Goal: Task Accomplishment & Management: Manage account settings

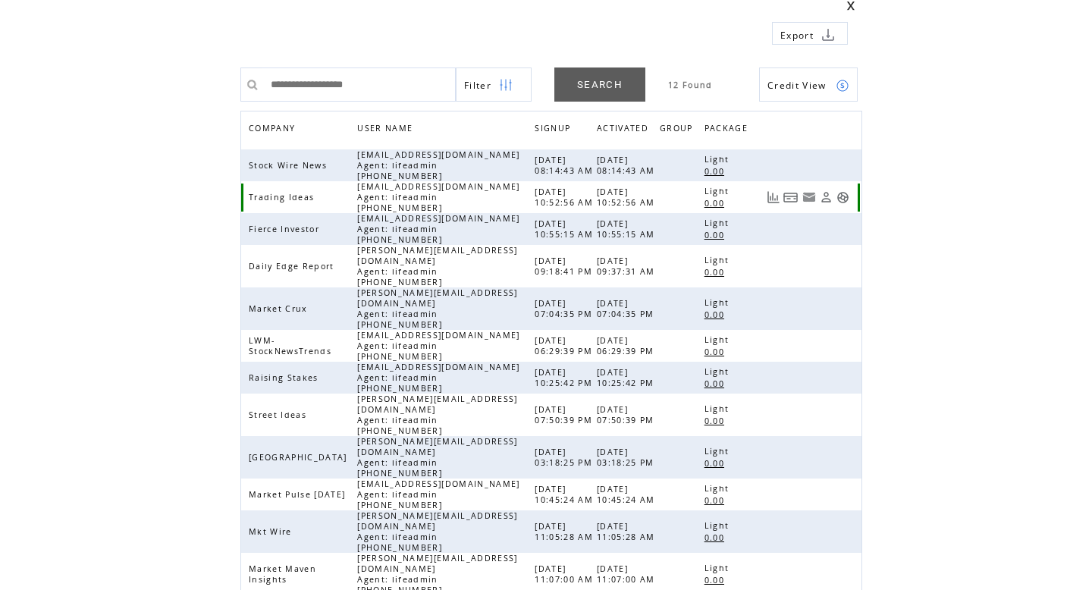
click at [839, 193] on link at bounding box center [842, 197] width 13 height 13
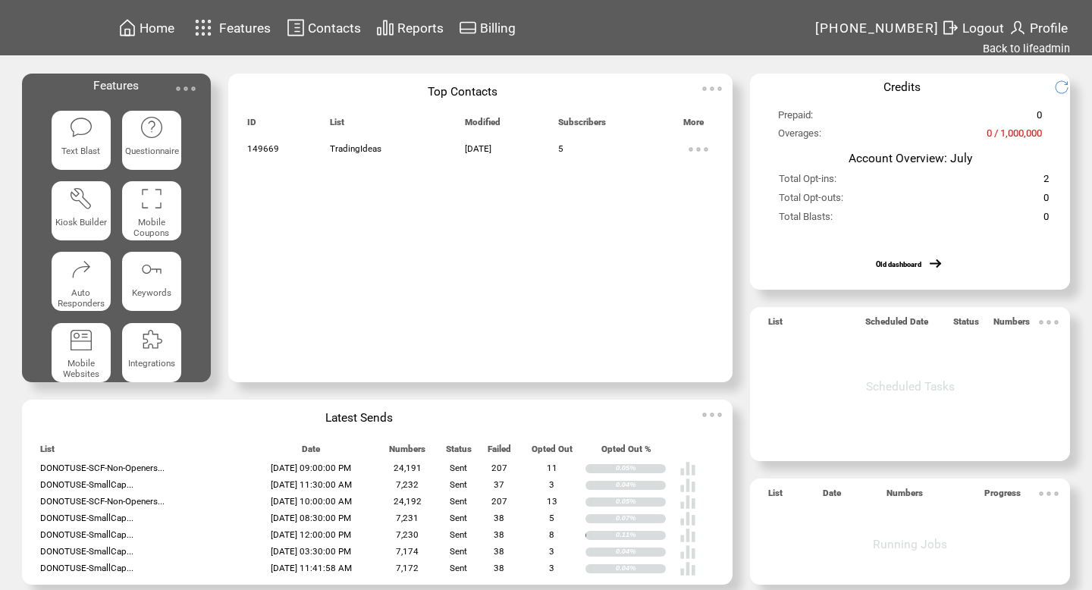
click at [318, 33] on span "Contacts" at bounding box center [334, 27] width 53 height 15
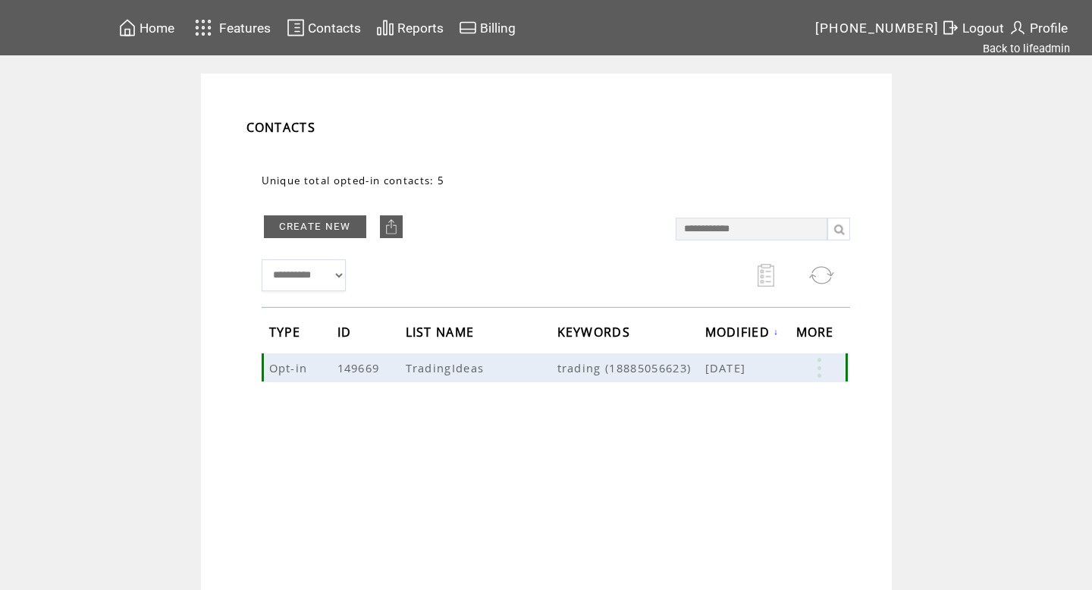
click at [819, 367] on link at bounding box center [818, 368] width 45 height 20
click at [712, 416] on link at bounding box center [708, 414] width 13 height 13
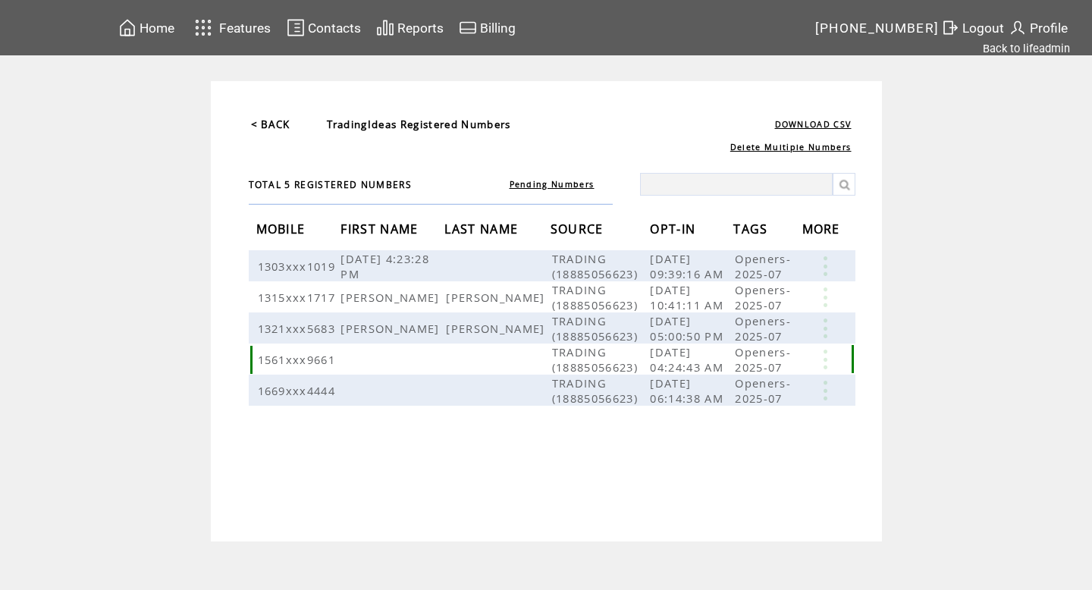
click at [826, 369] on link at bounding box center [824, 359] width 45 height 20
click at [751, 407] on link "DELETE" at bounding box center [749, 413] width 40 height 14
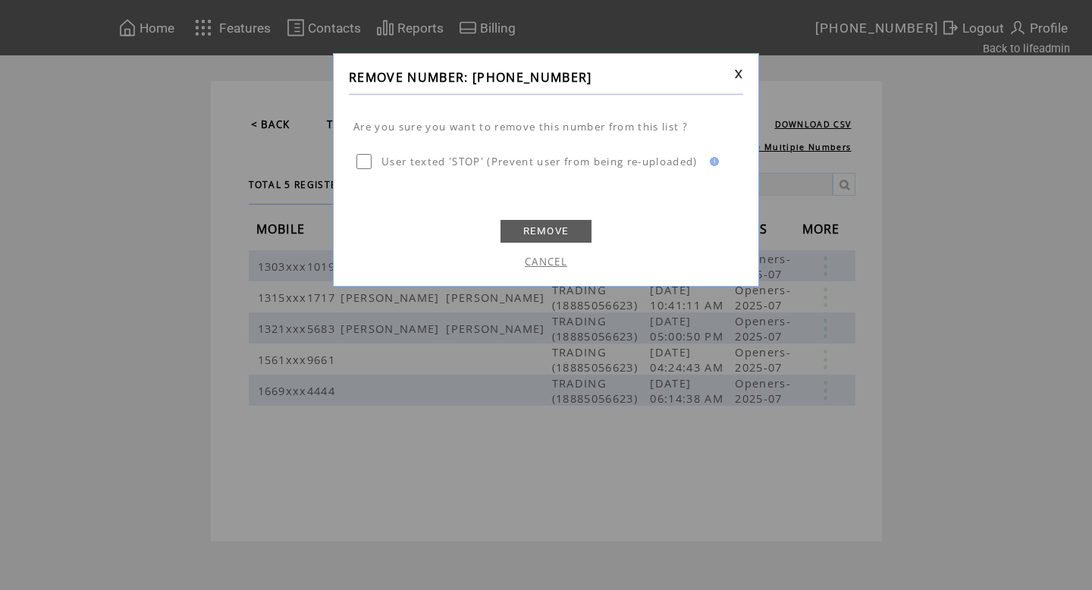
click at [544, 228] on link "REMOVE" at bounding box center [545, 231] width 91 height 23
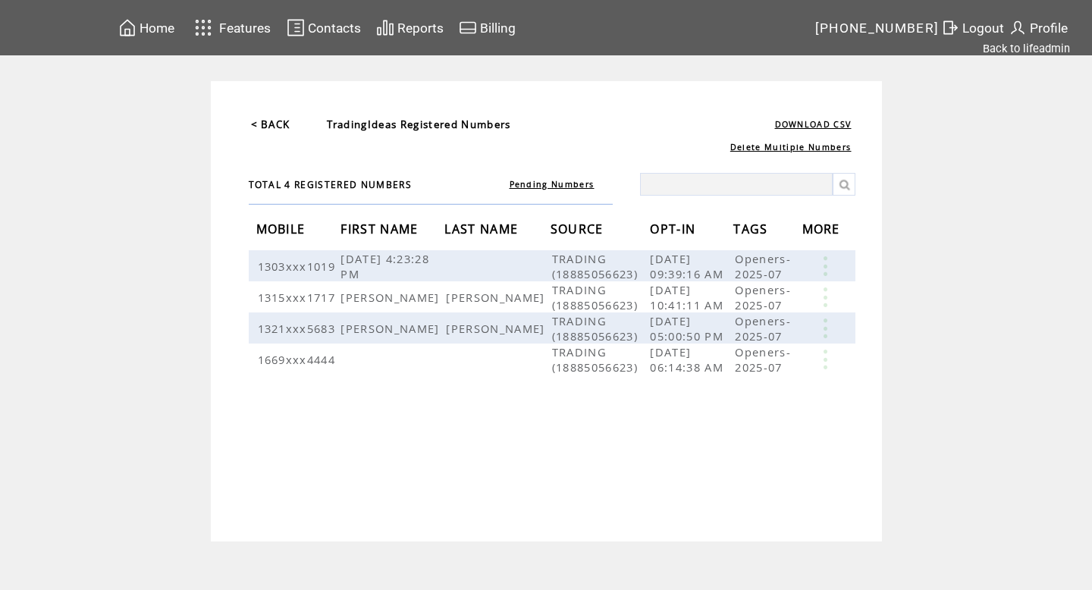
click at [589, 183] on link "Pending Numbers" at bounding box center [551, 184] width 85 height 11
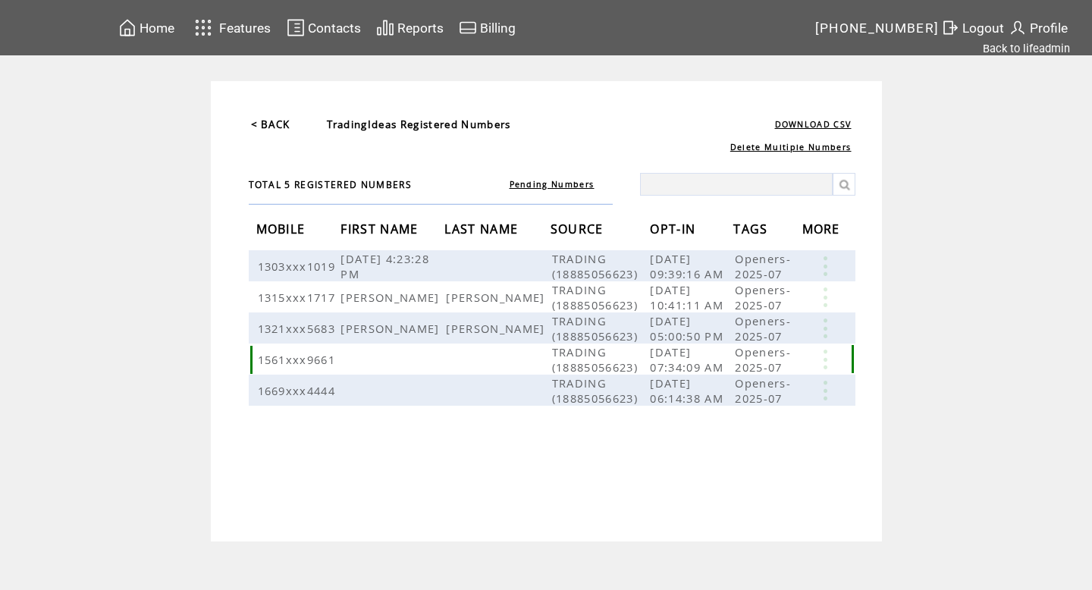
click at [694, 370] on span "08/24/2025 07:34:09 AM" at bounding box center [688, 359] width 77 height 30
click at [531, 181] on link "Pending Numbers" at bounding box center [551, 184] width 85 height 11
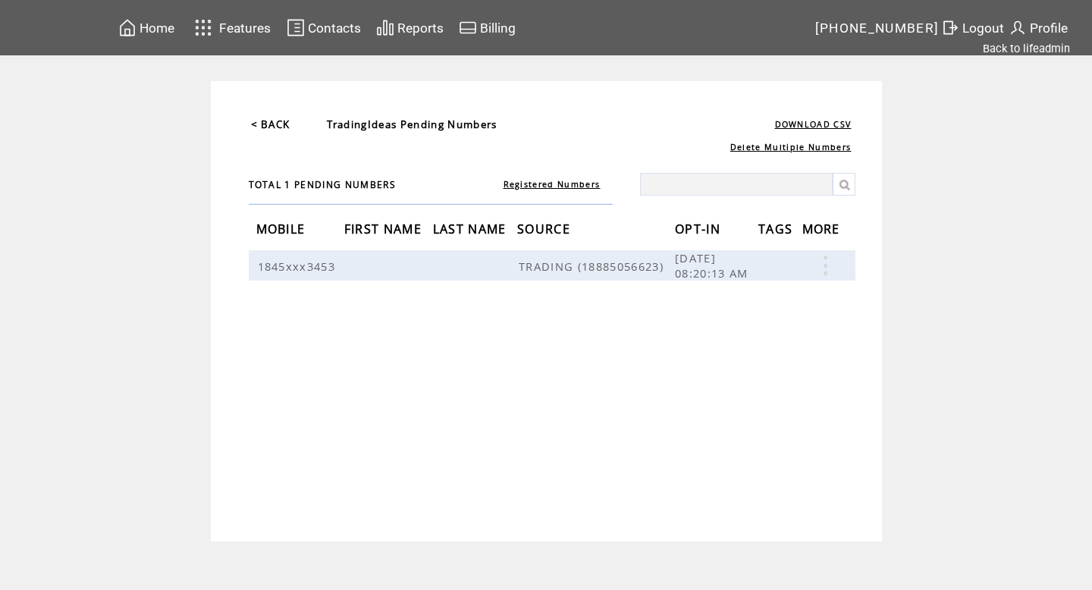
click at [261, 127] on link "< BACK" at bounding box center [270, 124] width 39 height 14
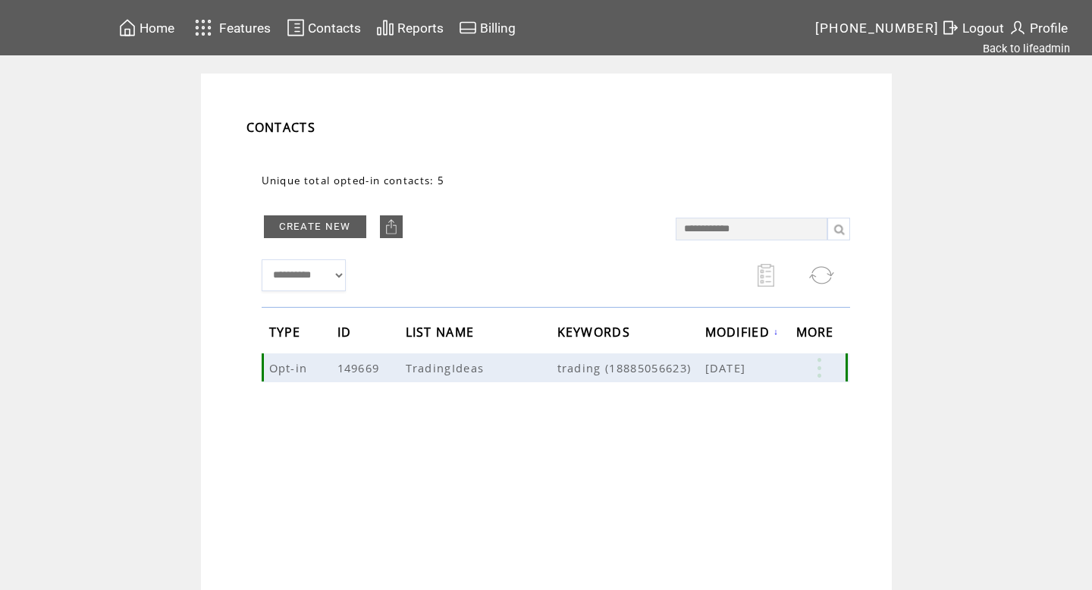
click at [825, 368] on link at bounding box center [818, 368] width 45 height 20
click at [735, 366] on link "EDIT" at bounding box center [740, 370] width 25 height 14
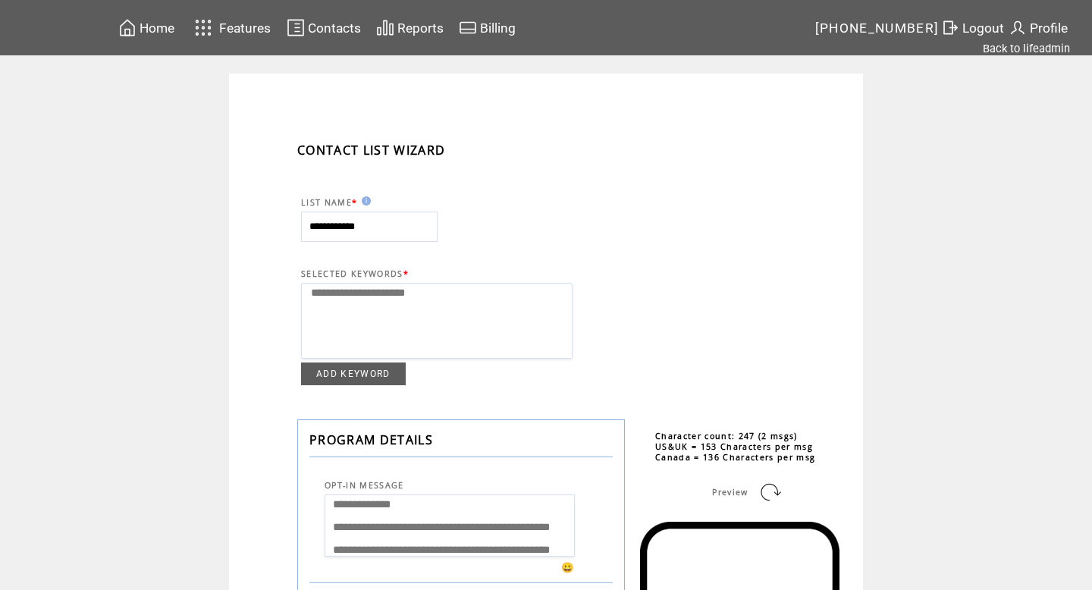
select select
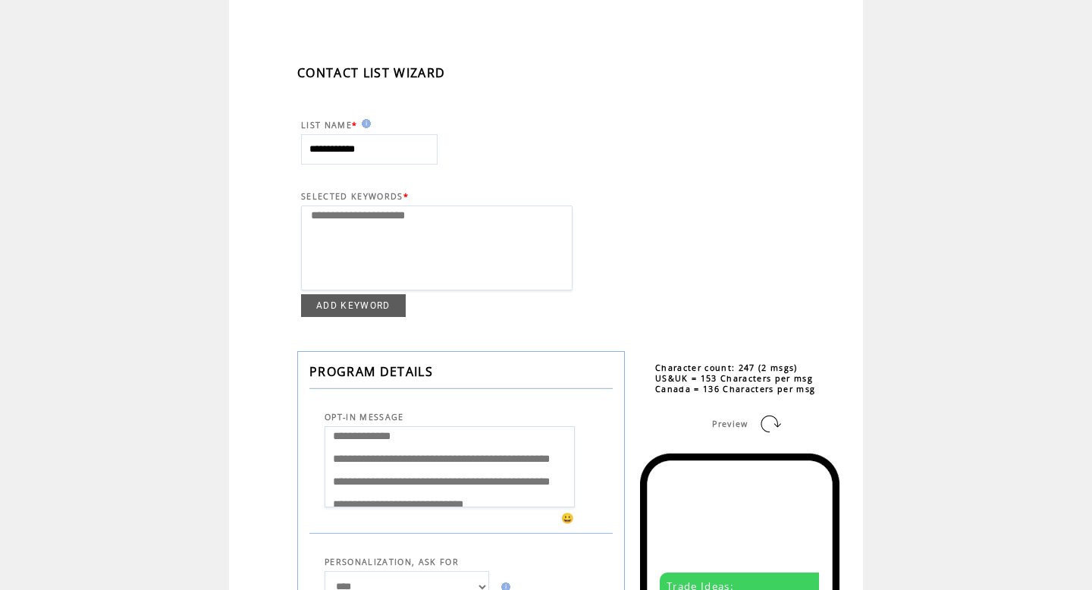
scroll to position [76, 0]
